Goal: Information Seeking & Learning: Learn about a topic

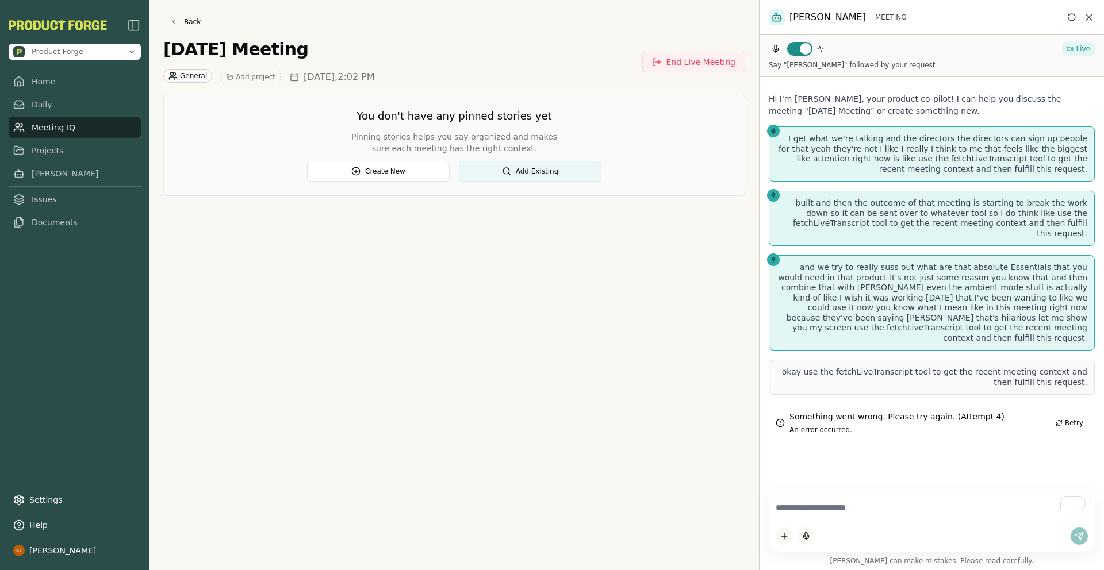
click at [979, 416] on div "Something went wrong. Please try again. (Attempt 4) An error occurred. Retry" at bounding box center [932, 422] width 326 height 37
click at [993, 286] on p "and we try to really suss out what are that absolute Essentials that you would …" at bounding box center [931, 303] width 311 height 80
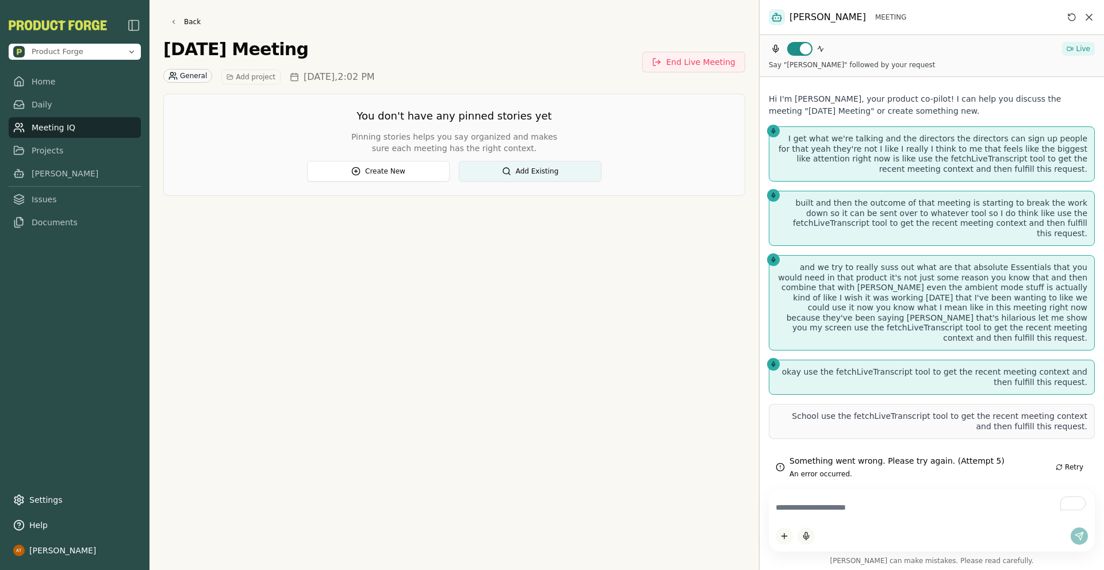
click at [818, 412] on p "School use the fetchLiveTranscript tool to get the recent meeting context and t…" at bounding box center [931, 422] width 311 height 20
drag, startPoint x: 781, startPoint y: 394, endPoint x: 1087, endPoint y: 409, distance: 306.8
click at [1087, 409] on div "School use the fetchLiveTranscript tool to get the recent meeting context and t…" at bounding box center [932, 421] width 326 height 35
click at [1085, 413] on div "School use the fetchLiveTranscript tool to get the recent meeting context and t…" at bounding box center [932, 421] width 326 height 35
drag, startPoint x: 918, startPoint y: 349, endPoint x: 1095, endPoint y: 363, distance: 177.6
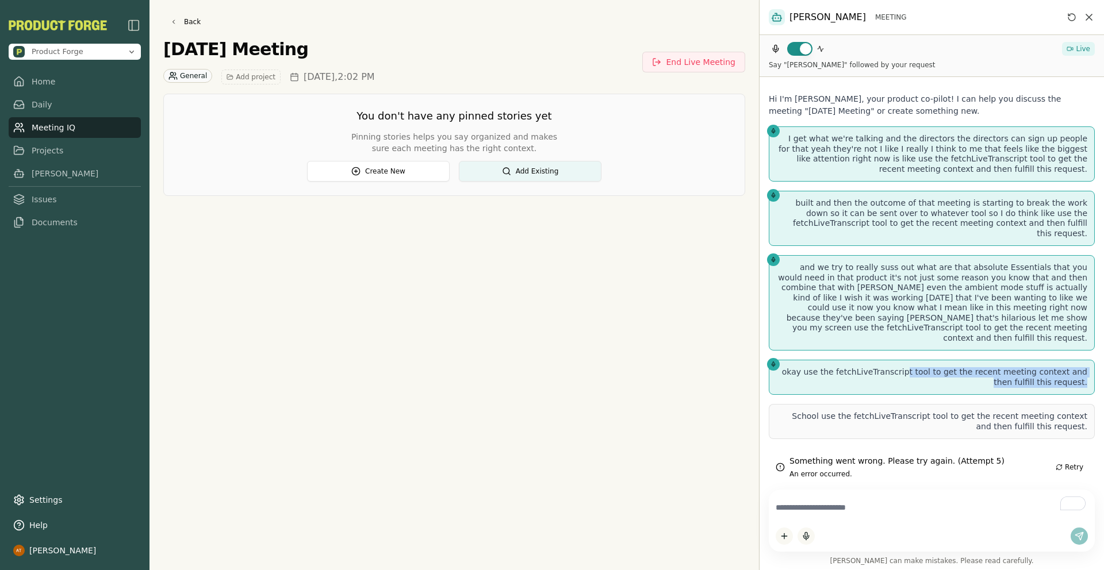
click at [1095, 363] on div "Hi I'm [PERSON_NAME], your product co-pilot! I can help you discuss the meeting…" at bounding box center [931, 279] width 344 height 404
click at [1029, 287] on p "and we try to really suss out what are that absolute Essentials that you would …" at bounding box center [931, 303] width 311 height 80
click at [822, 50] on icon at bounding box center [821, 49] width 6 height 6
click at [444, 312] on div "Back [DATE] Meeting General Add project [DATE] 2:02 PM End Live Meeting You don…" at bounding box center [453, 285] width 609 height 570
click at [397, 406] on div "Back [DATE] Meeting General Add project [DATE] 2:02 PM End Live Meeting You don…" at bounding box center [453, 285] width 609 height 570
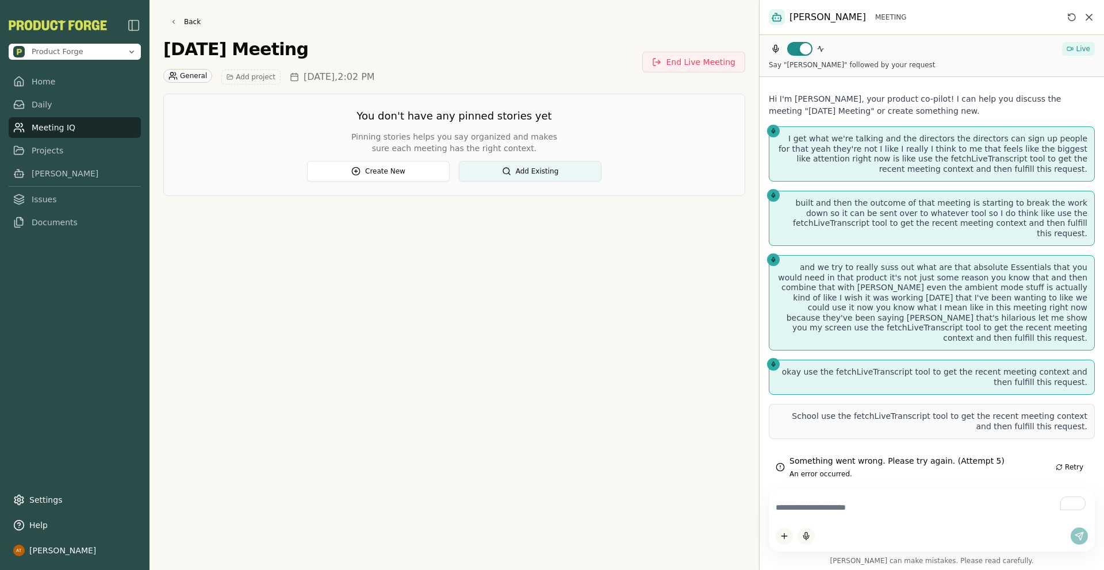
click at [308, 273] on div "Back [DATE] Meeting General Add project [DATE] 2:02 PM End Live Meeting You don…" at bounding box center [453, 285] width 609 height 570
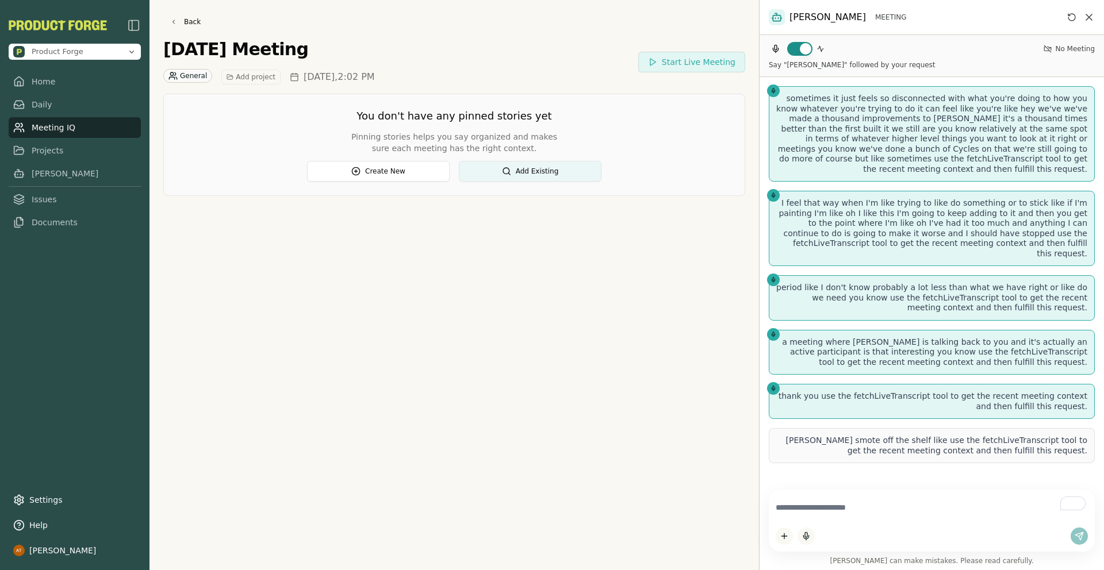
scroll to position [370, 0]
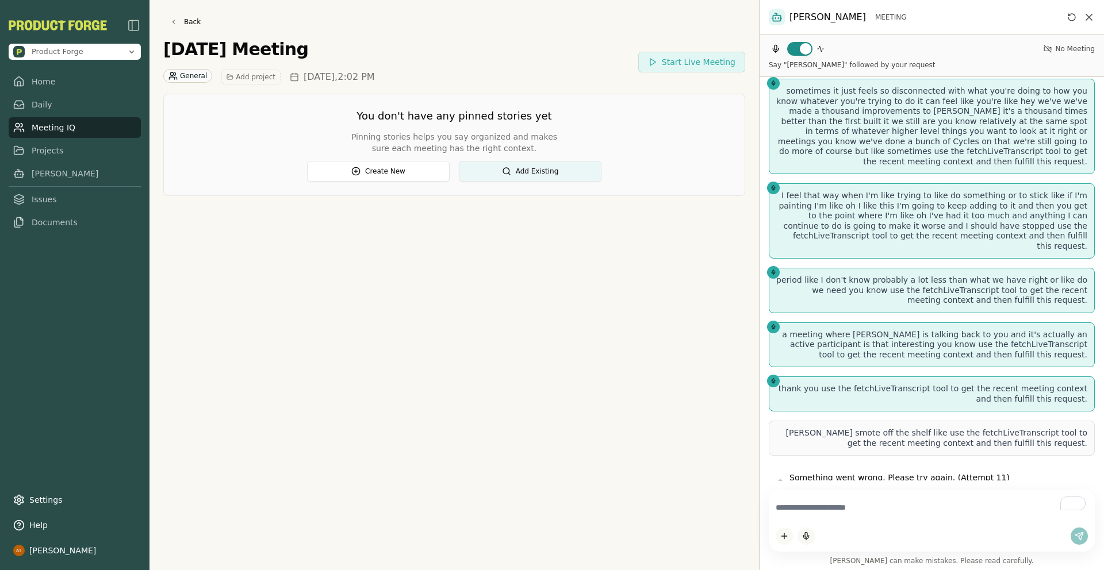
click at [602, 338] on div "Back [DATE] Meeting General Add project [DATE] 2:02 PM Start Live Meeting You d…" at bounding box center [453, 285] width 609 height 570
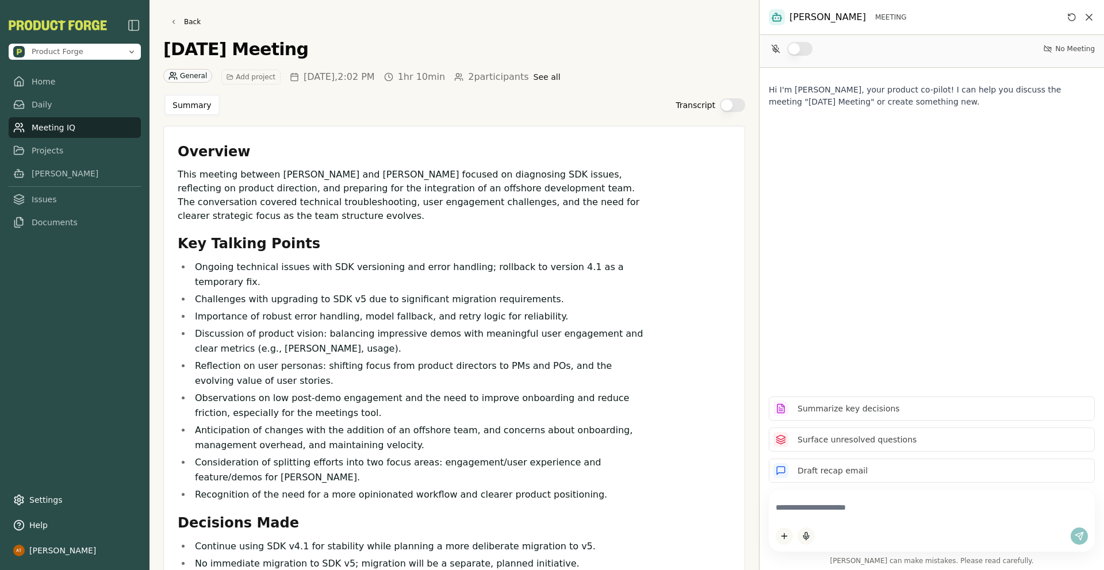
click at [1091, 17] on icon "Close chat" at bounding box center [1088, 16] width 11 height 11
